Goal: Information Seeking & Learning: Learn about a topic

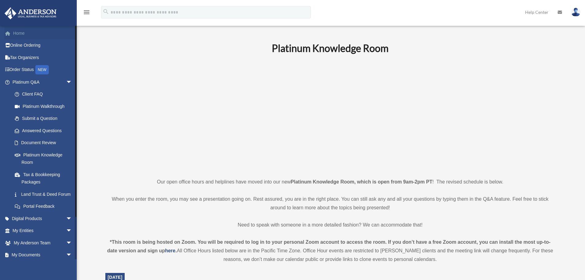
click at [24, 36] on link "Home" at bounding box center [42, 33] width 77 height 12
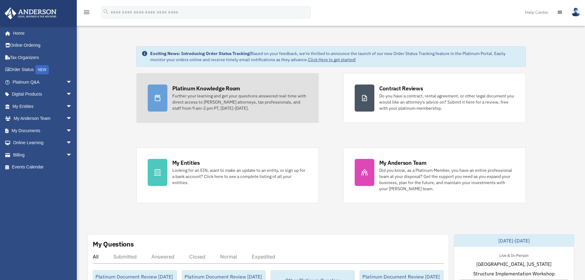
click at [179, 97] on div "Further your learning and get your questions answered real-time with direct acc…" at bounding box center [239, 102] width 135 height 18
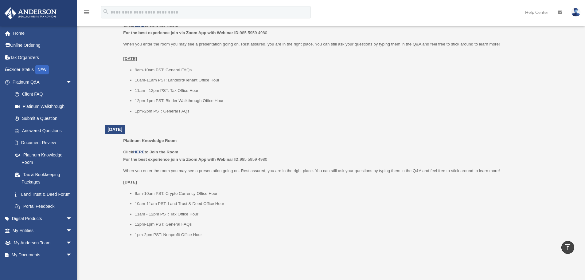
scroll to position [675, 0]
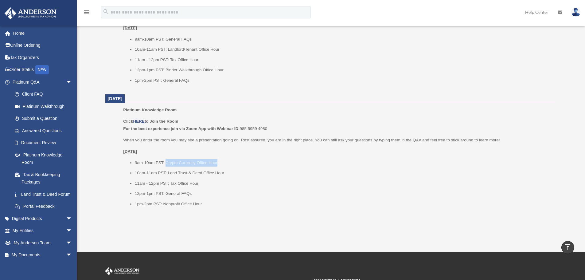
drag, startPoint x: 218, startPoint y: 162, endPoint x: 167, endPoint y: 164, distance: 51.0
click at [167, 164] on li "9am-10am PST: Crypto Currency Office Hour" at bounding box center [343, 162] width 416 height 7
copy li "Crypto Currency Office Hour"
